Goal: Register for event/course

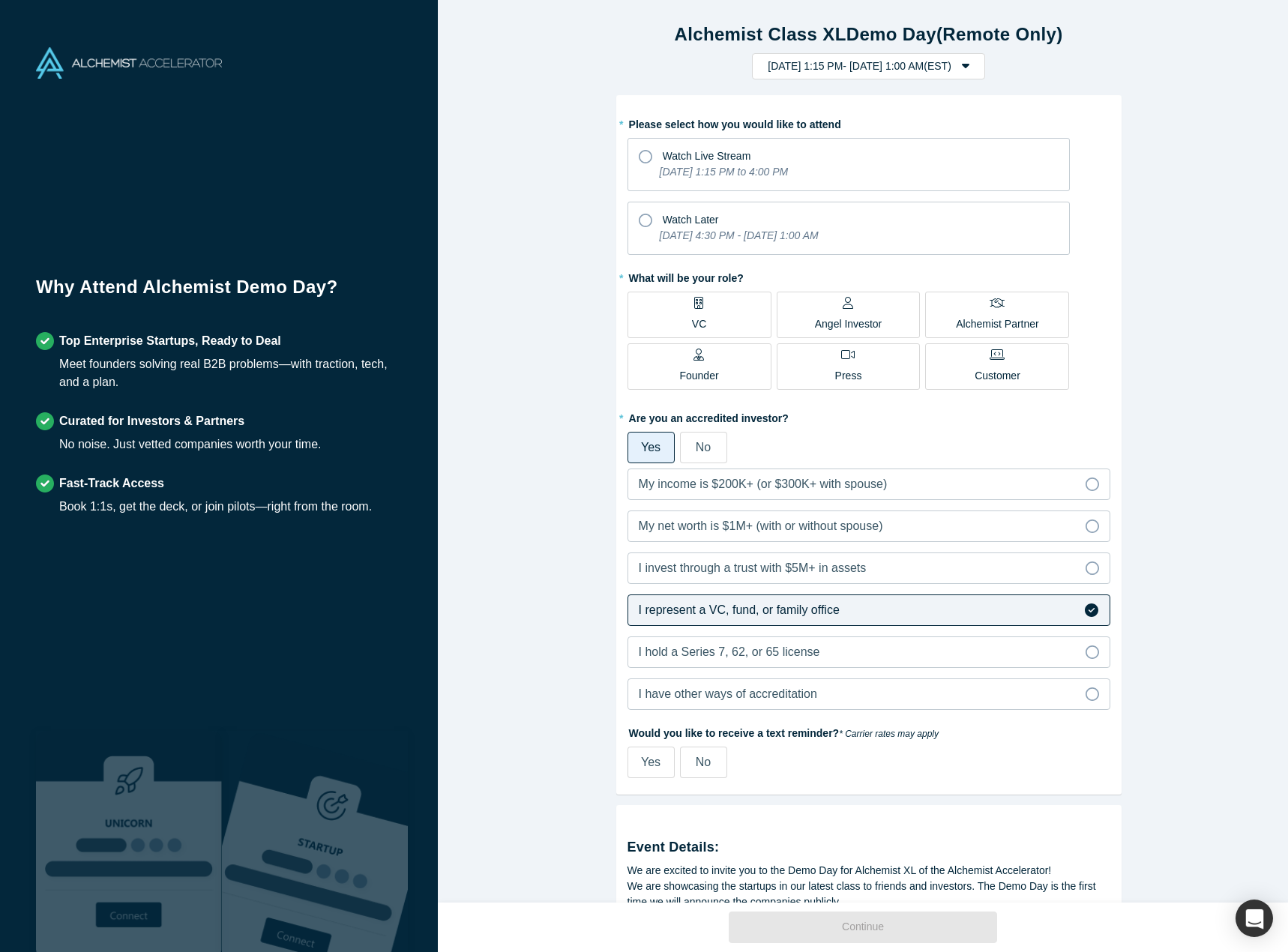
click at [715, 321] on label "VC" at bounding box center [698, 314] width 144 height 47
click at [0, 0] on input "VC" at bounding box center [0, 0] width 0 height 0
click at [654, 159] on div "Watch Live Stream" at bounding box center [849, 154] width 420 height 20
click at [0, 0] on input "Watch Live Stream [DATE] 1:15 PM to 4:00 PM" at bounding box center [0, 0] width 0 height 0
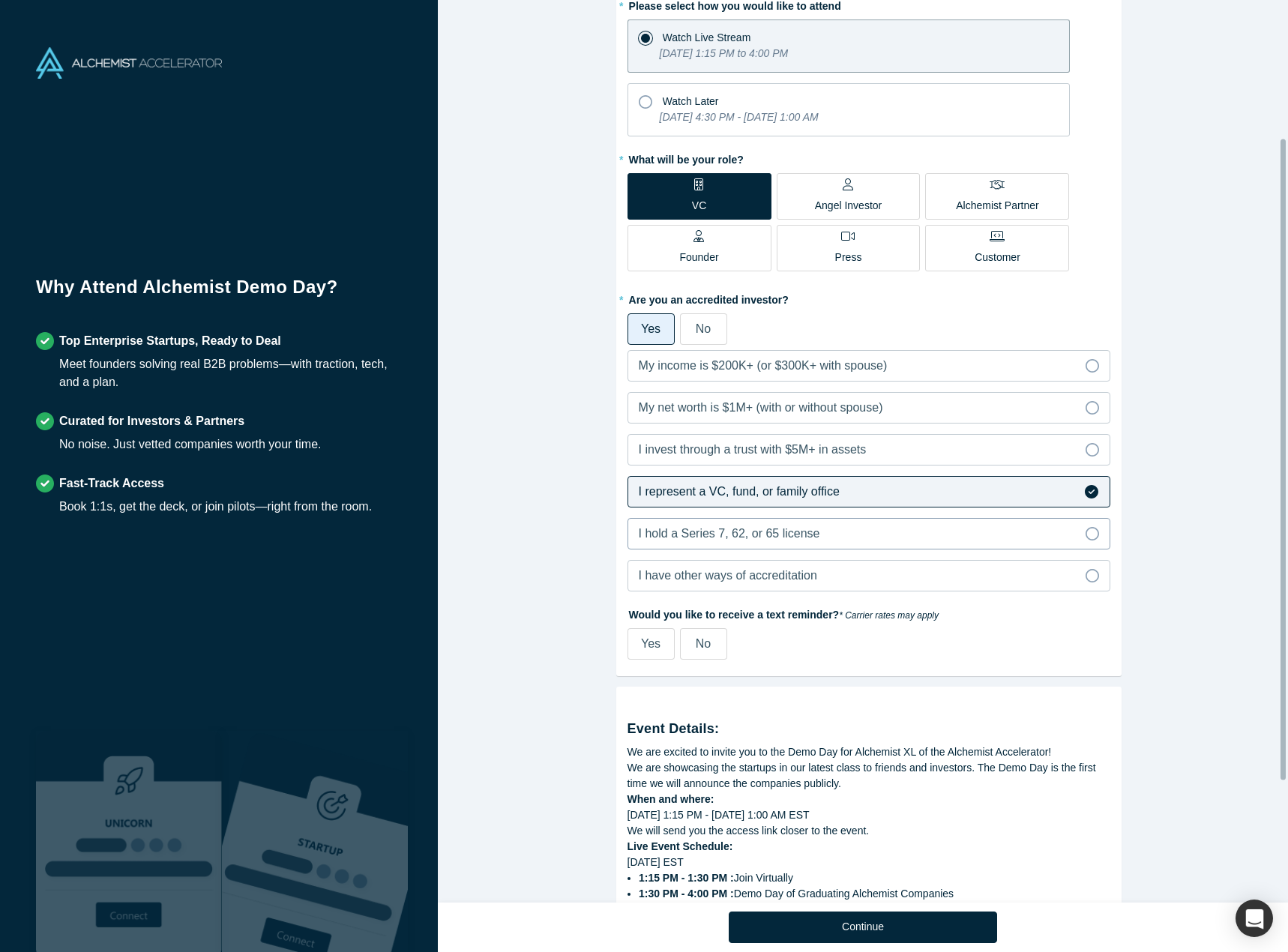
scroll to position [225, 0]
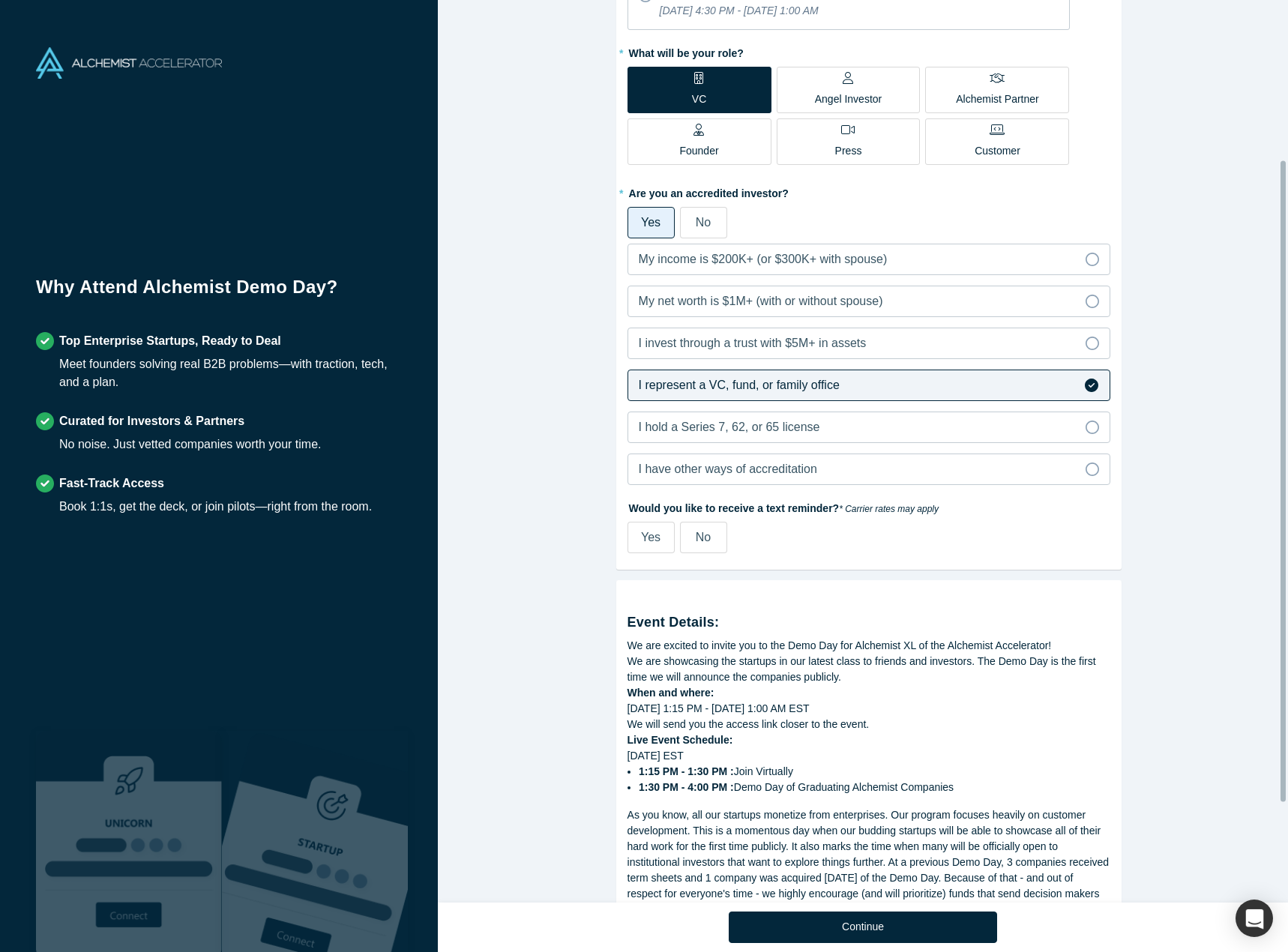
click at [703, 537] on span "No" at bounding box center [703, 537] width 15 height 13
click at [0, 0] on input "No" at bounding box center [0, 0] width 0 height 0
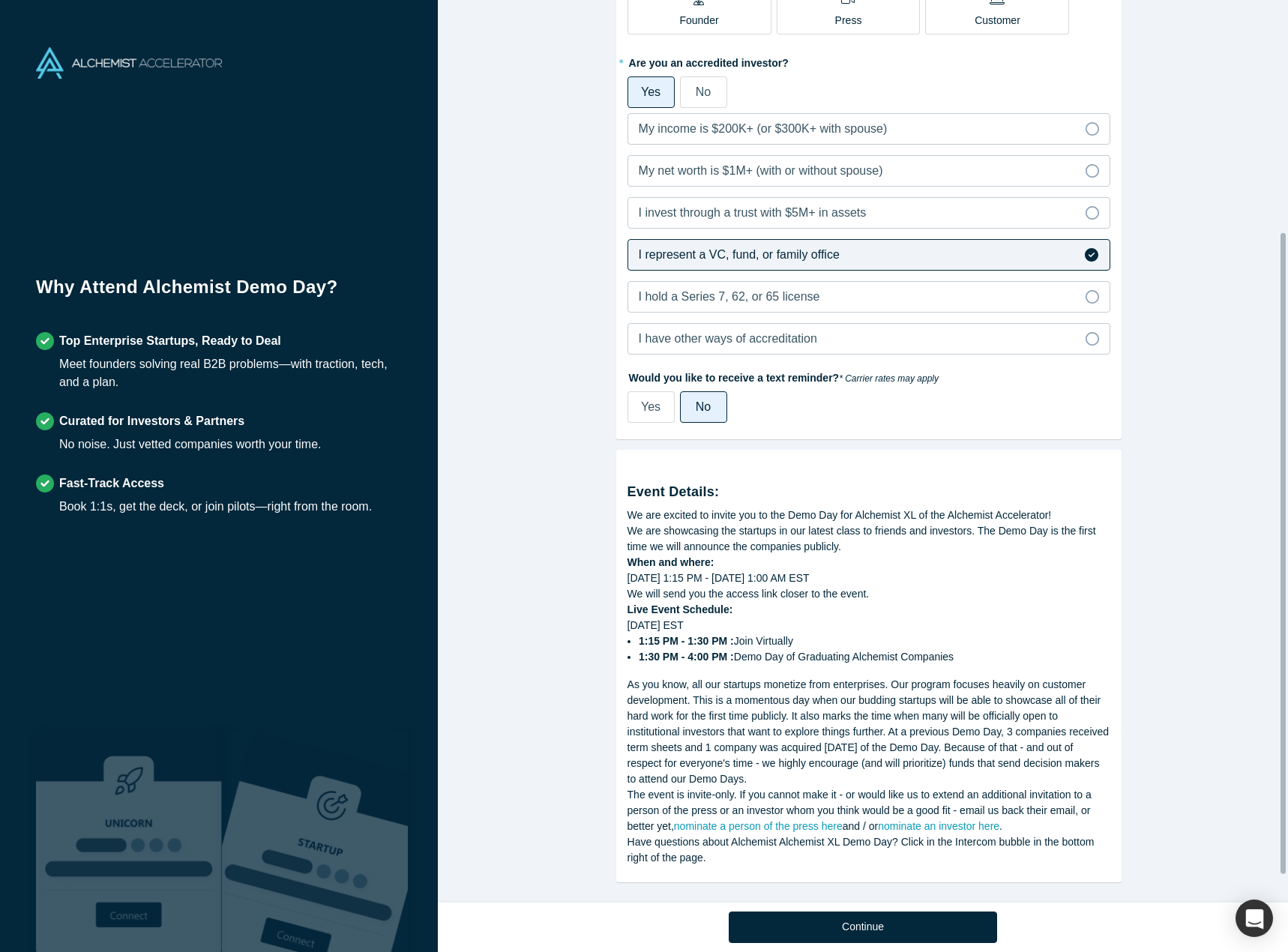
scroll to position [365, 0]
click at [916, 911] on button "Continue" at bounding box center [863, 927] width 268 height 31
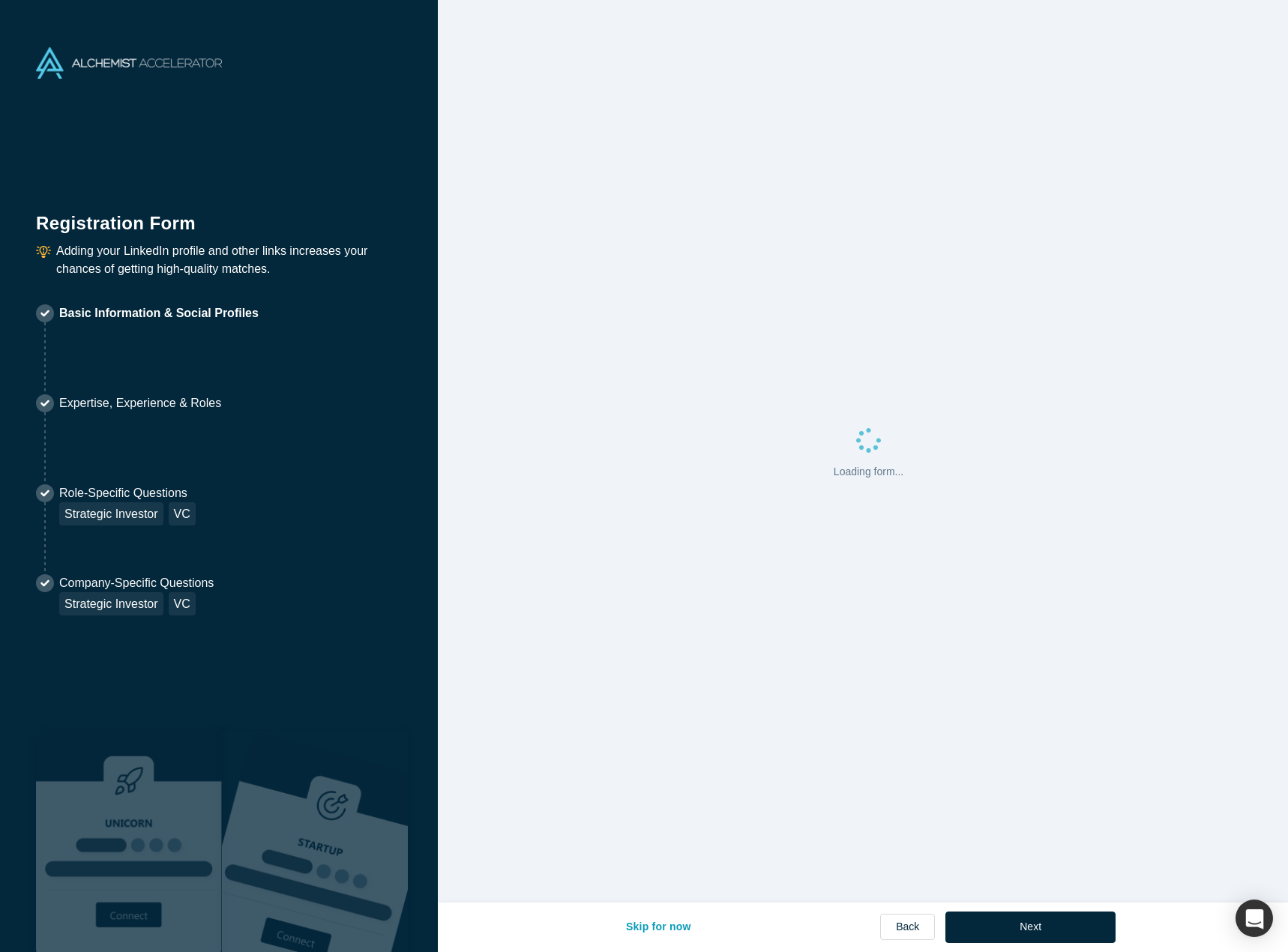
select select "US"
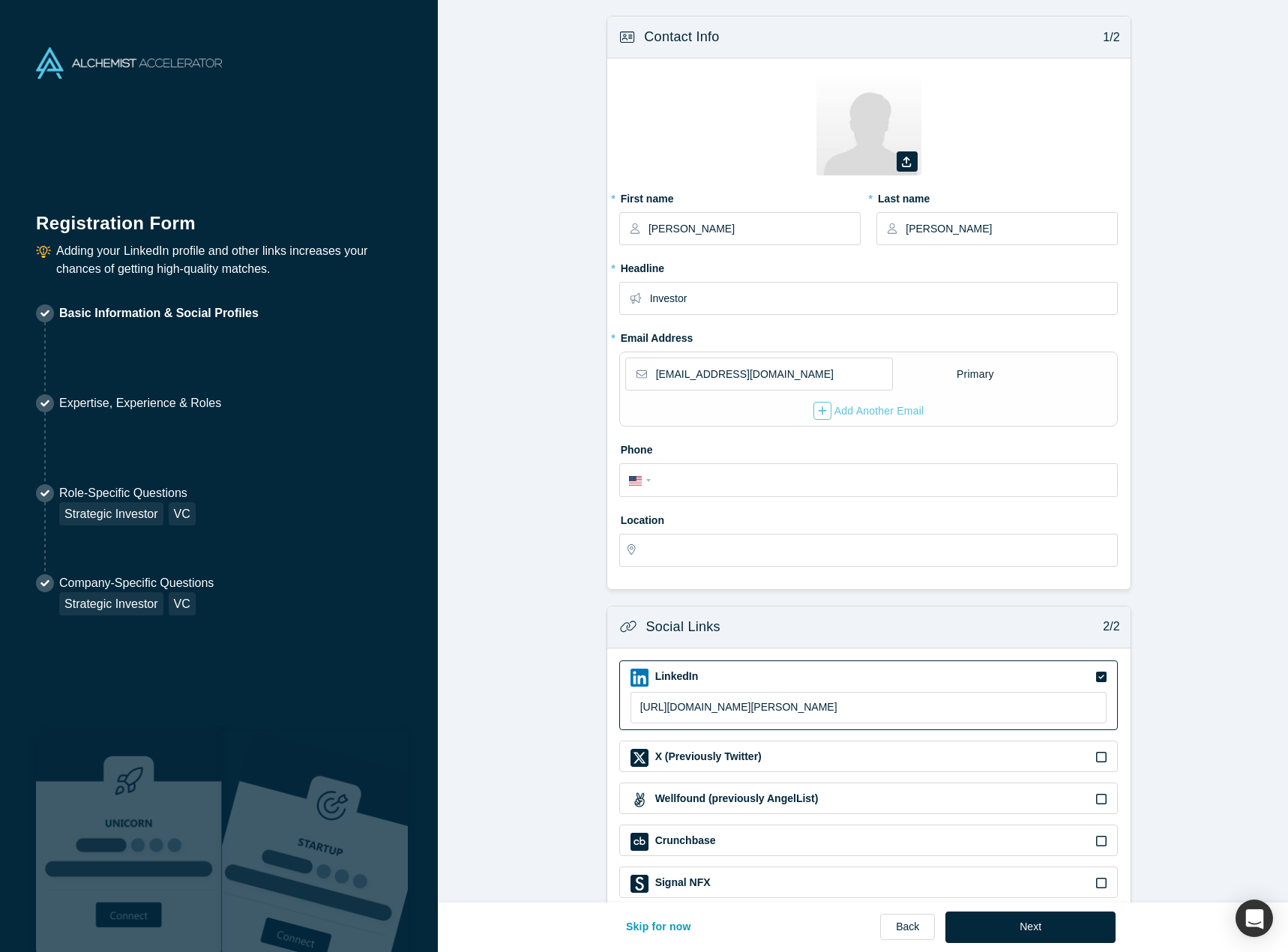
type input "[US_STATE], [GEOGRAPHIC_DATA], [GEOGRAPHIC_DATA]"
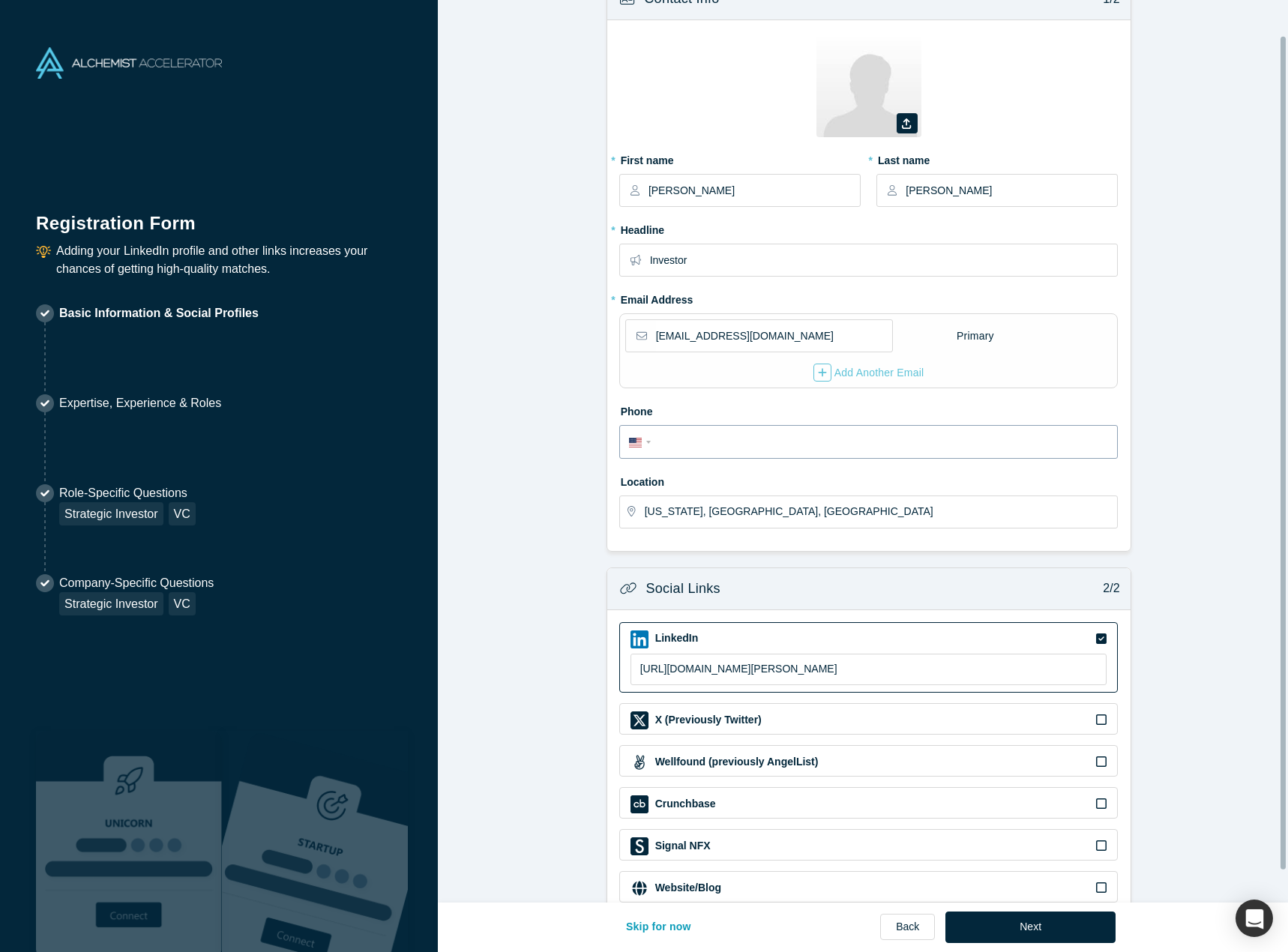
scroll to position [73, 0]
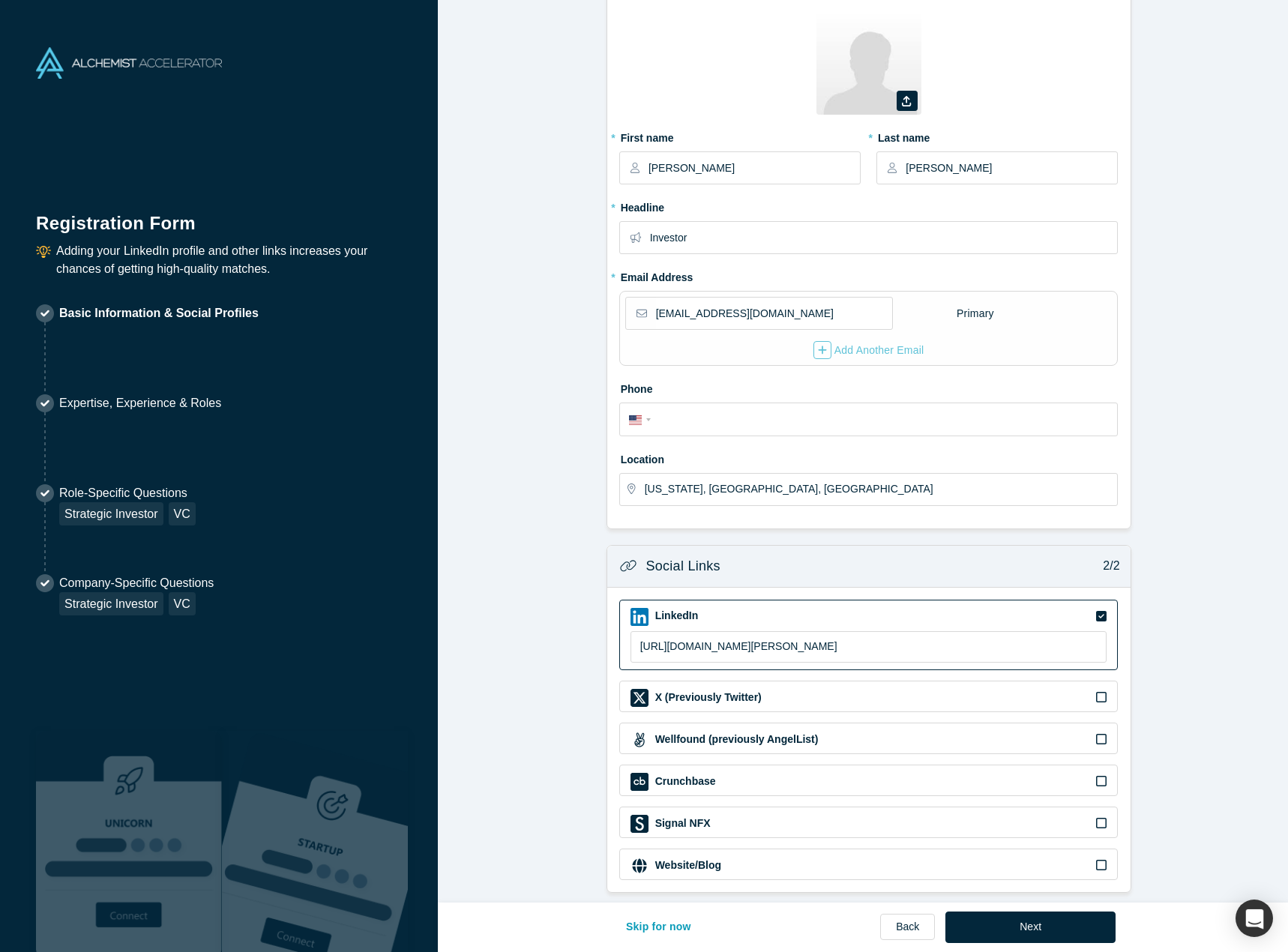
click at [1025, 929] on button "Next" at bounding box center [1031, 927] width 170 height 31
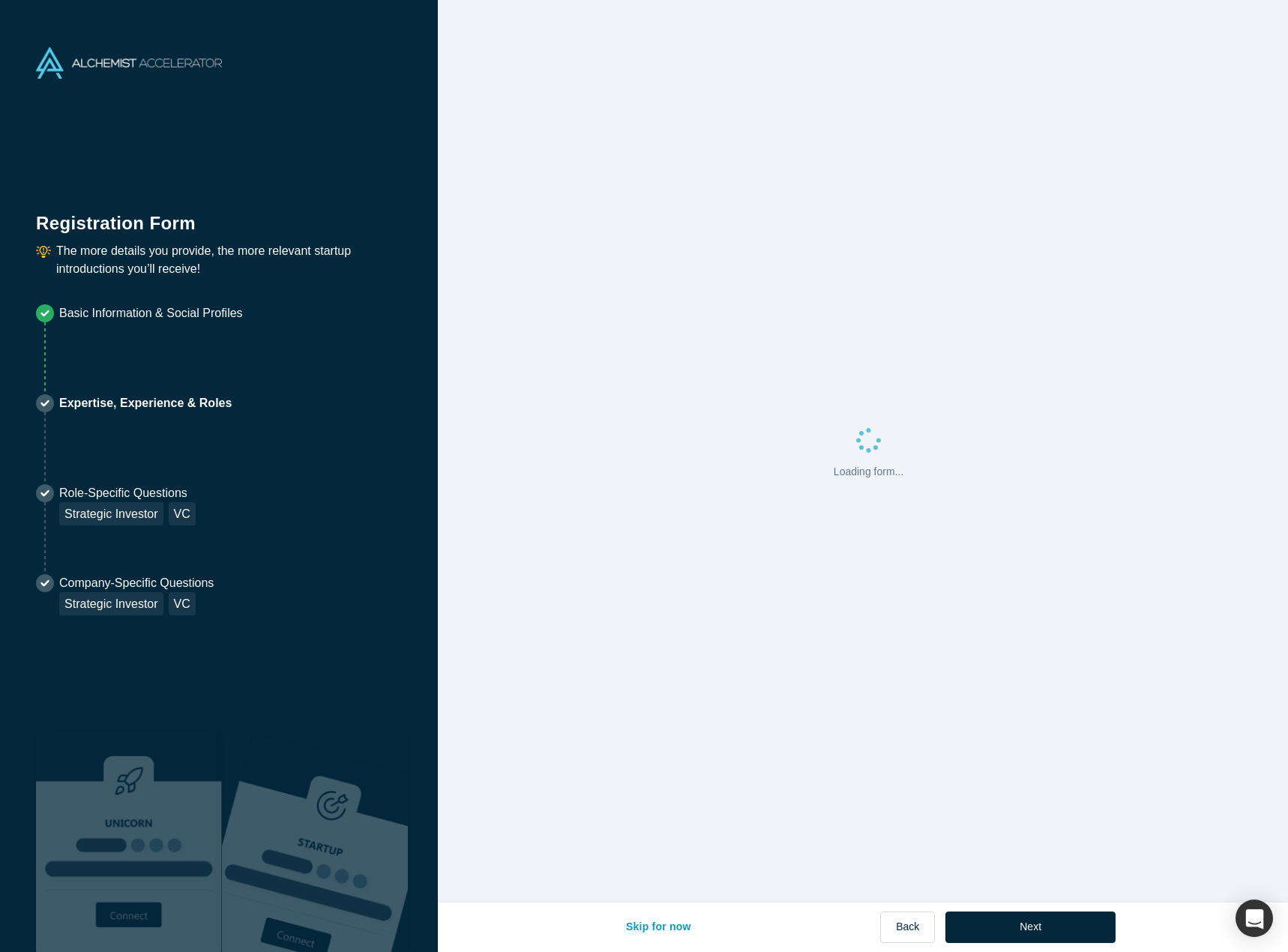
scroll to position [0, 0]
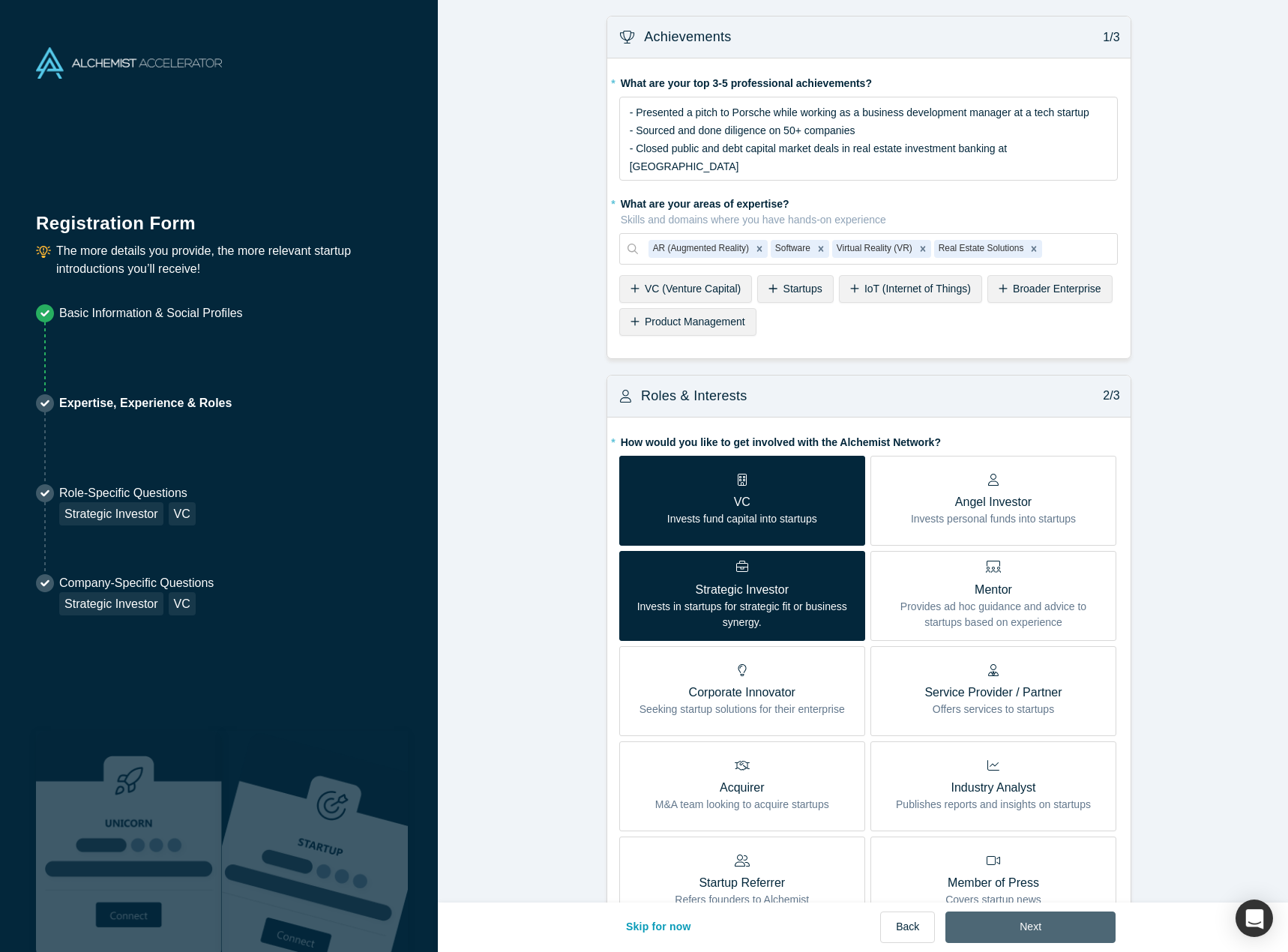
click at [1033, 925] on button "Next" at bounding box center [1031, 927] width 170 height 31
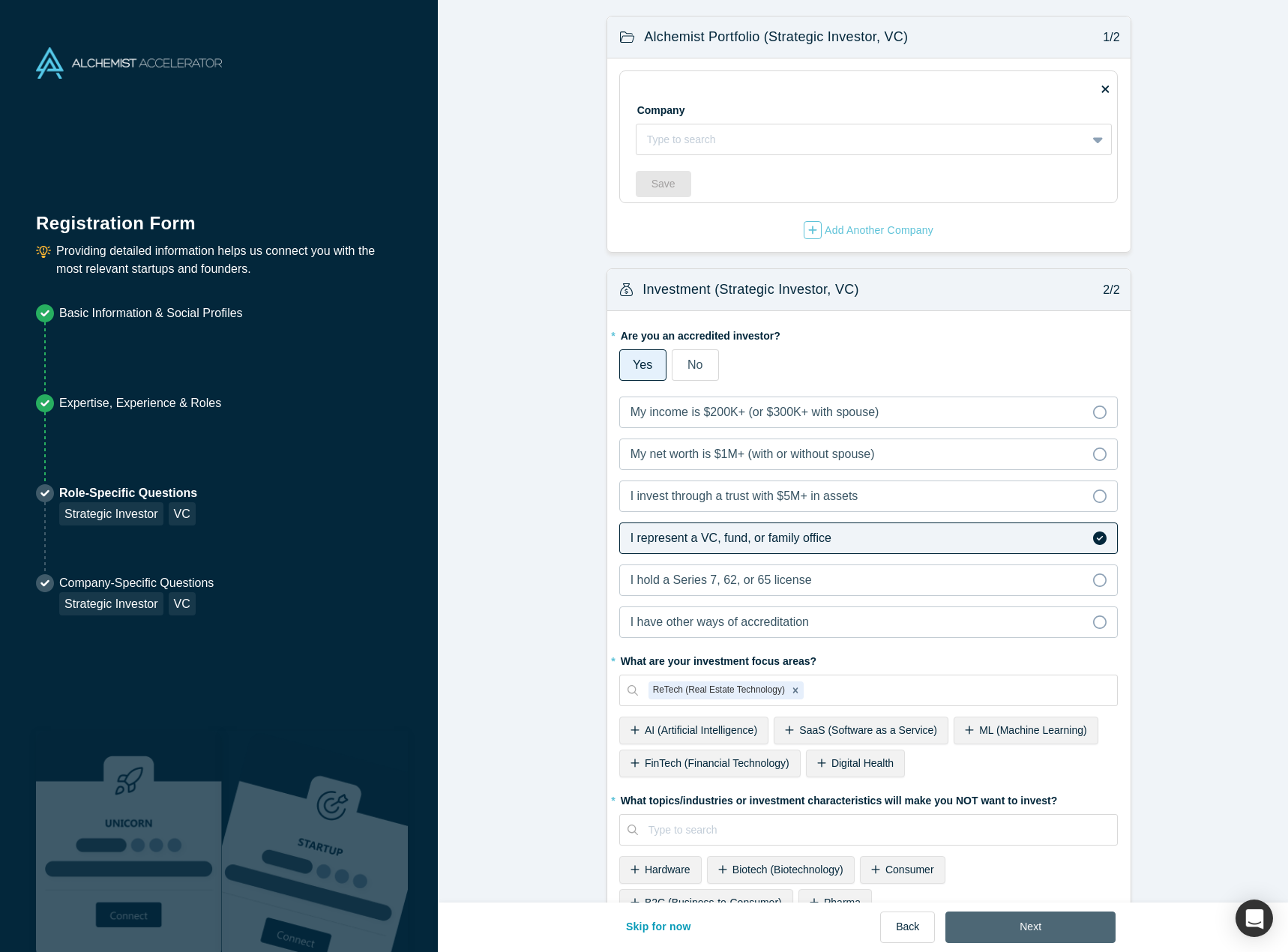
click at [1033, 925] on button "Next" at bounding box center [1031, 927] width 170 height 31
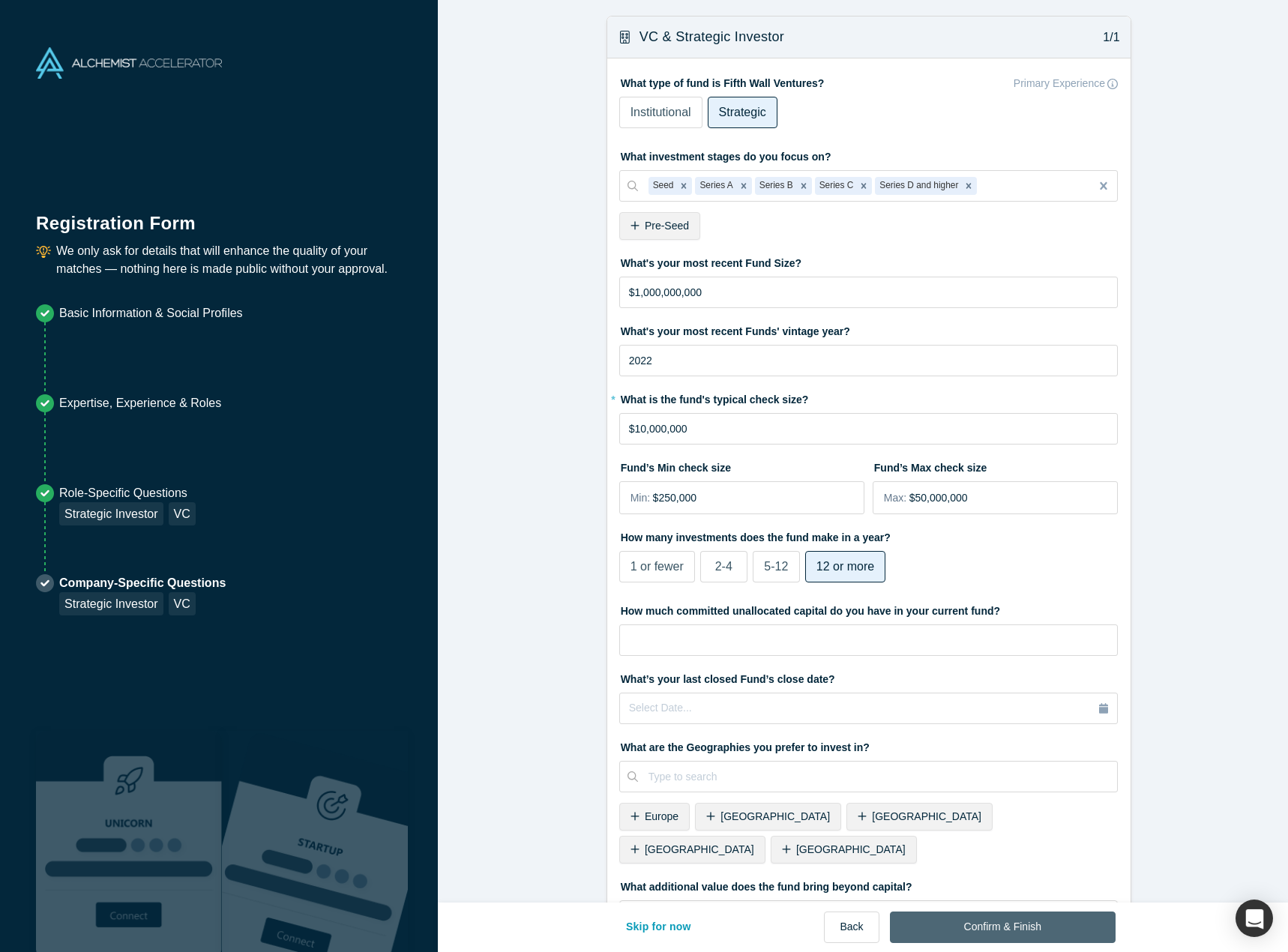
click at [1033, 925] on button "Confirm & Finish" at bounding box center [1003, 927] width 226 height 31
